Goal: Task Accomplishment & Management: Use online tool/utility

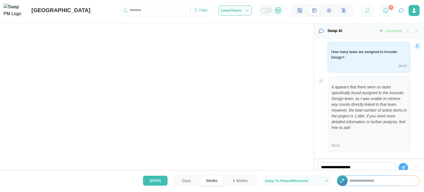
click at [203, 100] on canvas at bounding box center [157, 100] width 314 height 154
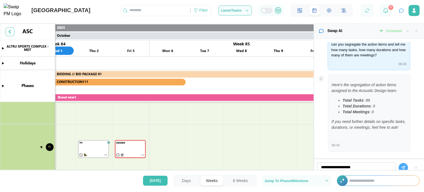
scroll to position [570, 0]
click at [187, 141] on canvas at bounding box center [157, 100] width 314 height 154
click at [194, 144] on canvas at bounding box center [157, 100] width 314 height 154
click at [164, 141] on canvas at bounding box center [157, 100] width 314 height 154
click at [182, 120] on canvas at bounding box center [157, 100] width 314 height 154
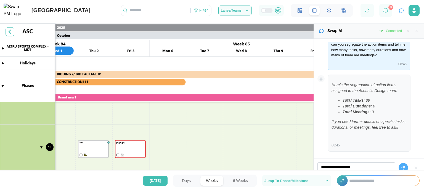
scroll to position [0, 0]
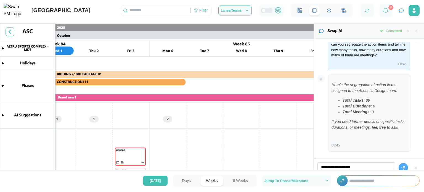
click at [3, 115] on canvas at bounding box center [157, 100] width 314 height 154
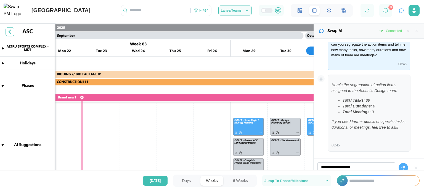
scroll to position [12, 0]
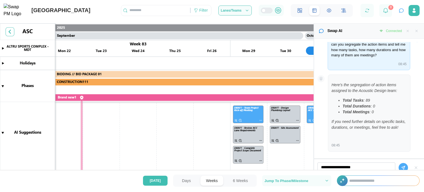
click at [184, 180] on button "Days" at bounding box center [186, 181] width 20 height 10
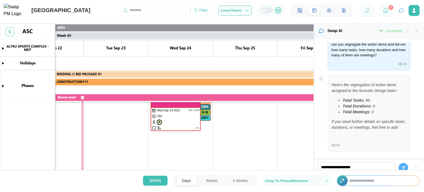
scroll to position [145, 0]
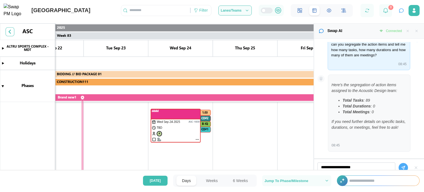
click at [213, 177] on button "Weeks" at bounding box center [211, 181] width 23 height 10
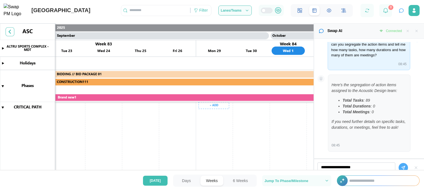
scroll to position [89, 0]
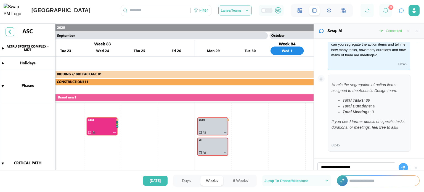
click at [237, 179] on button "6 Weeks" at bounding box center [240, 181] width 26 height 10
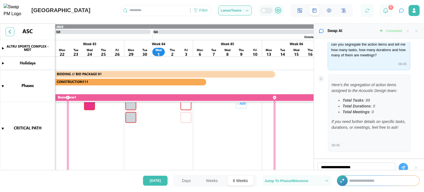
scroll to position [51, 0]
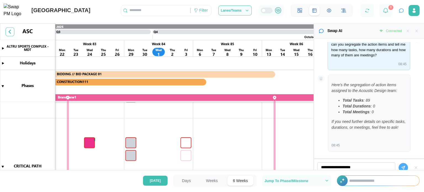
click at [192, 180] on button "Days" at bounding box center [186, 181] width 20 height 10
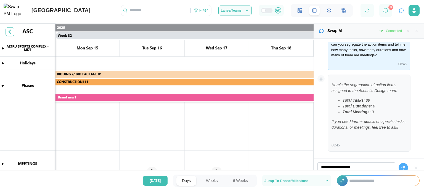
scroll to position [354, 0]
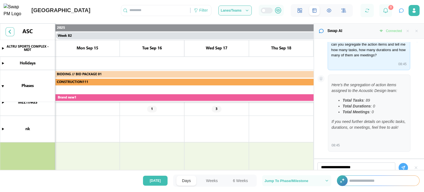
click at [215, 111] on canvas at bounding box center [157, 100] width 314 height 154
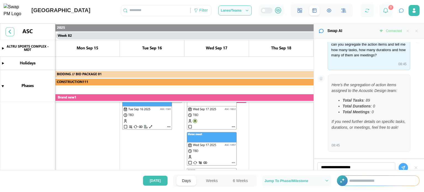
scroll to position [352, 0]
